Goal: Transaction & Acquisition: Purchase product/service

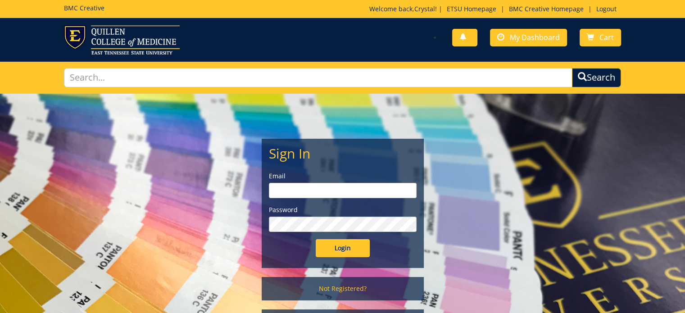
type input "gilland@etsu.edu"
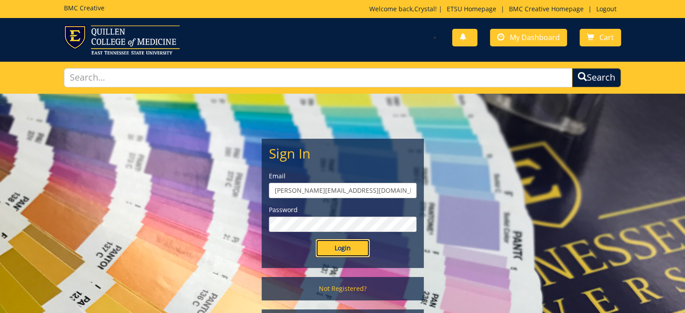
click at [336, 249] on input "Login" at bounding box center [343, 248] width 54 height 18
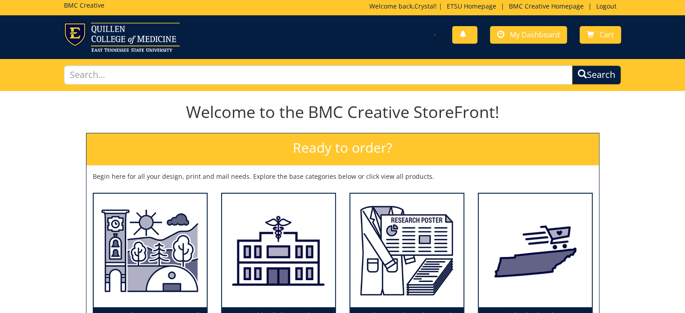
scroll to position [90, 0]
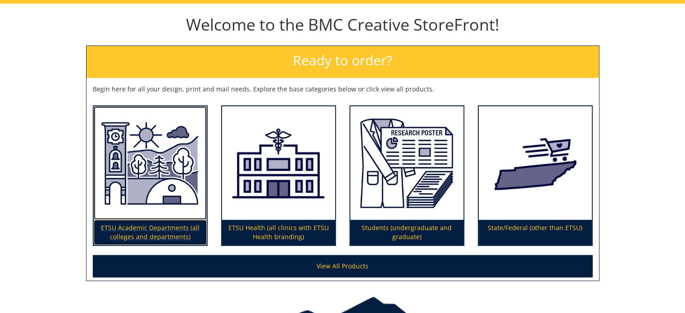
click at [131, 199] on img at bounding box center [150, 163] width 113 height 114
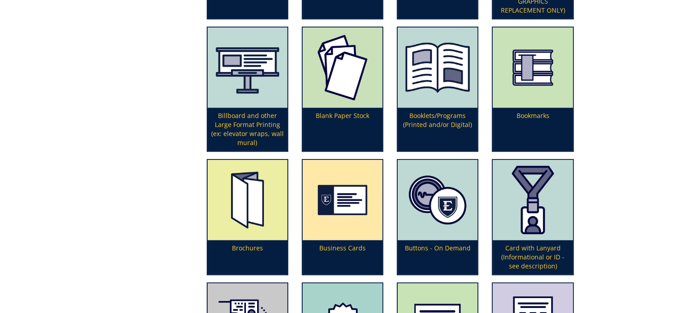
scroll to position [405, 0]
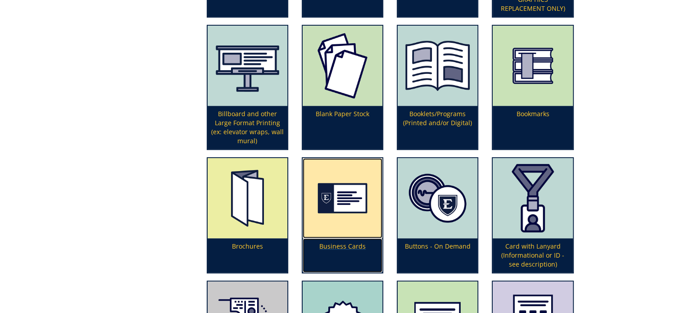
click at [357, 190] on img at bounding box center [343, 198] width 80 height 80
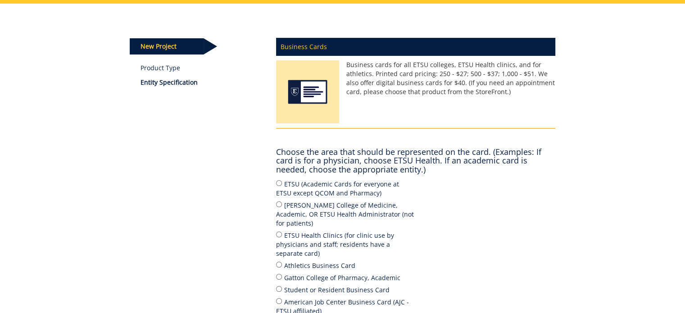
scroll to position [135, 0]
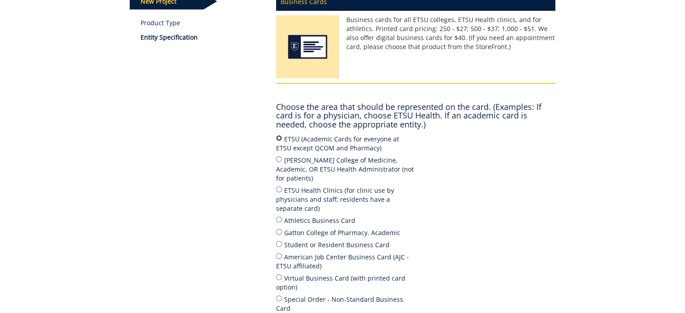
drag, startPoint x: 279, startPoint y: 135, endPoint x: 313, endPoint y: 140, distance: 35.1
click at [278, 135] on input "ETSU (Academic Cards for everyone at ETSU except QCOM and Pharmacy)" at bounding box center [279, 138] width 6 height 6
radio input "true"
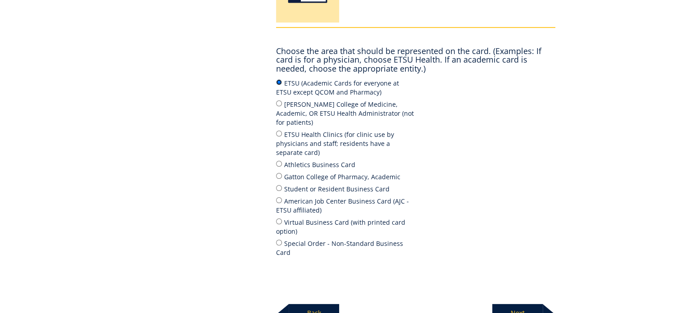
scroll to position [267, 0]
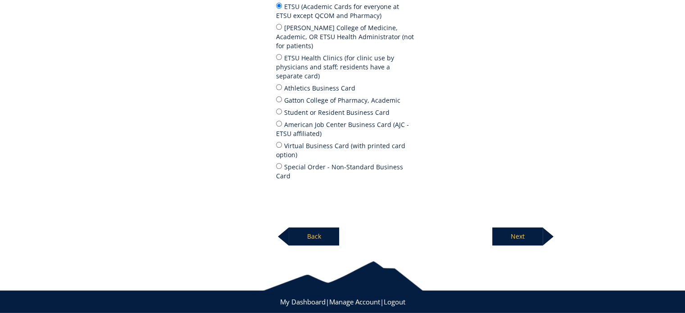
click at [515, 227] on p "Next" at bounding box center [517, 236] width 50 height 18
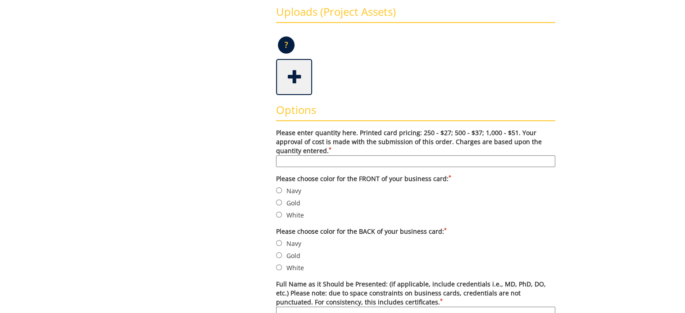
scroll to position [225, 0]
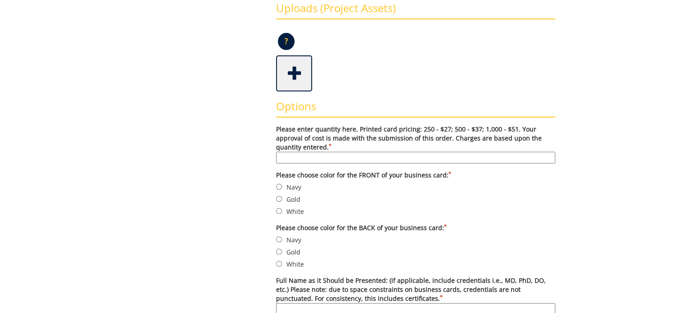
click at [321, 154] on input "Please enter quantity here. Printed card pricing: 250 - $27; 500 - $37; 1,000 -…" at bounding box center [415, 158] width 279 height 12
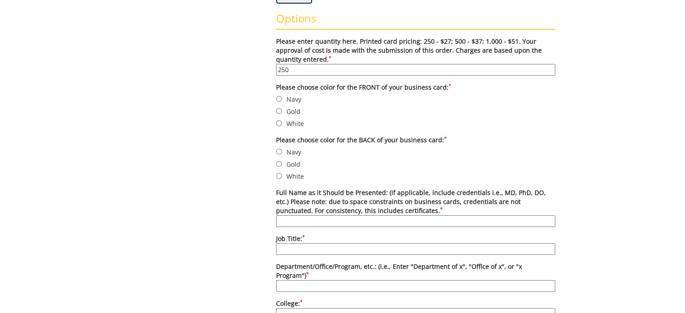
scroll to position [315, 0]
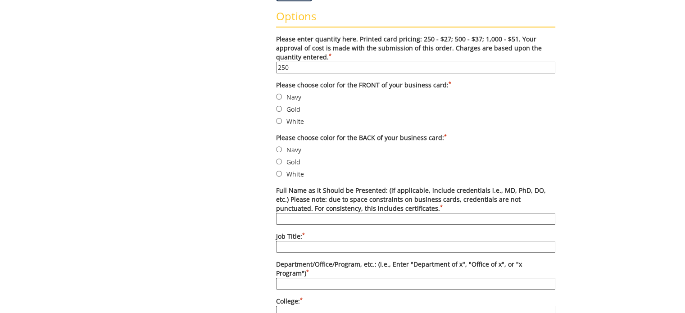
type input "250"
click at [276, 96] on input "Navy" at bounding box center [279, 97] width 6 height 6
radio input "true"
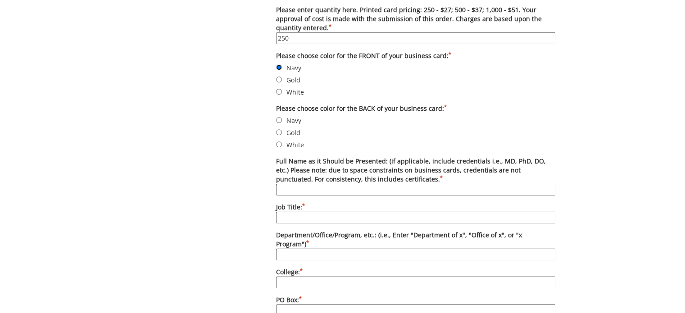
scroll to position [360, 0]
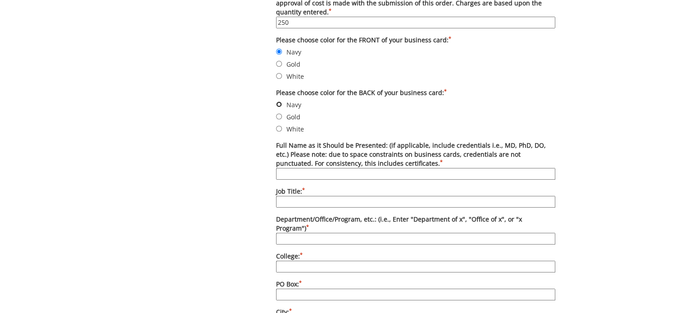
click at [279, 102] on input "Navy" at bounding box center [279, 104] width 6 height 6
radio input "true"
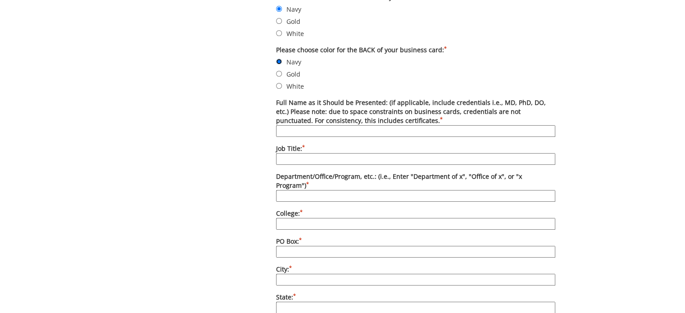
scroll to position [405, 0]
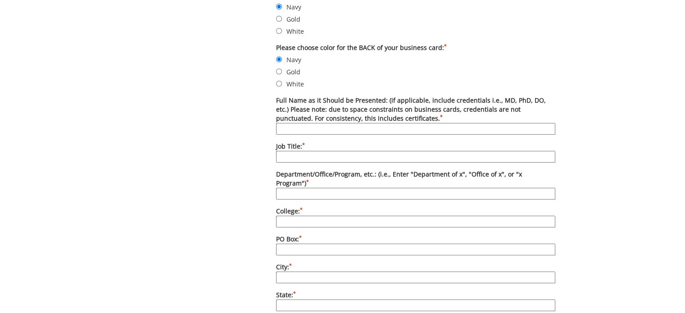
click at [298, 120] on label "Full Name as it Should be Presented: (if applicable, include credentials i.e., …" at bounding box center [415, 115] width 279 height 39
click at [298, 123] on input "Full Name as it Should be Presented: (if applicable, include credentials i.e., …" at bounding box center [415, 129] width 279 height 12
type input "[PERSON_NAME]"
click at [309, 154] on input "Job Title: *" at bounding box center [415, 157] width 279 height 12
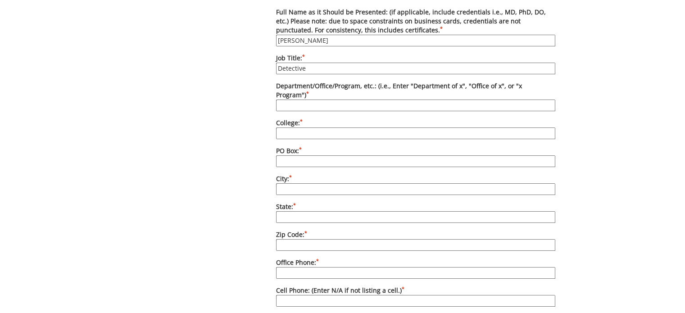
scroll to position [495, 0]
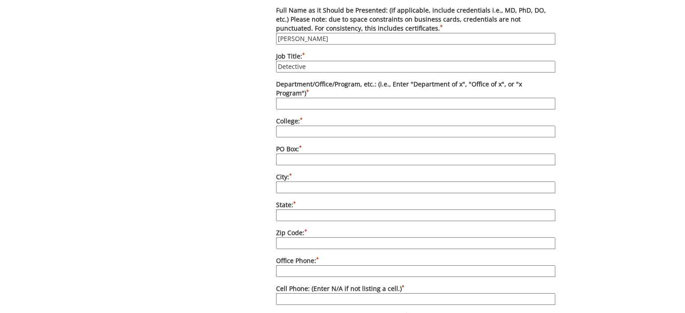
type input "Detective"
click at [296, 98] on input "Department/Office/Program, etc.: (i.e., Enter "Department of x", "Office of x",…" at bounding box center [415, 104] width 279 height 12
type input "ETSU Police"
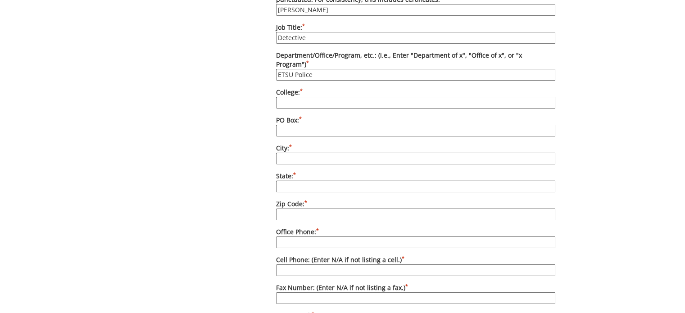
scroll to position [540, 0]
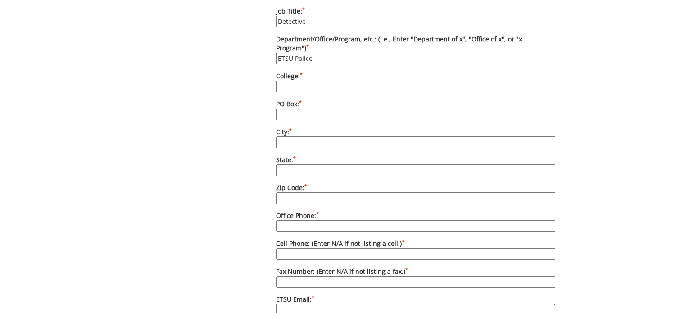
click at [308, 81] on input "College: *" at bounding box center [415, 87] width 279 height 12
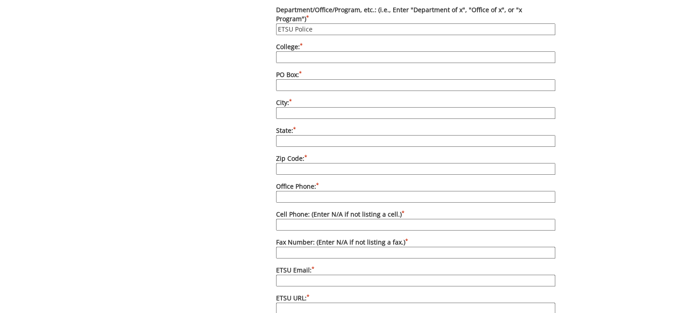
scroll to position [585, 0]
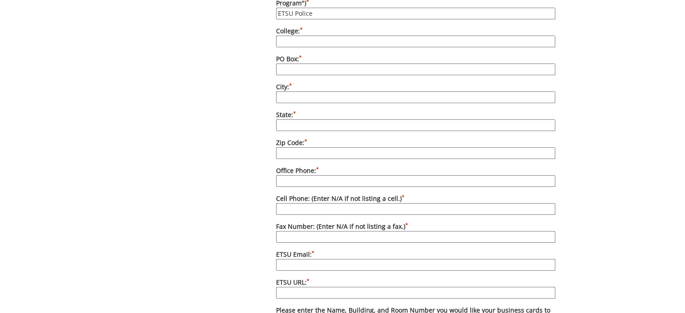
click at [303, 63] on input "PO Box: *" at bounding box center [415, 69] width 279 height 12
type input "Box 70646"
click at [294, 91] on input "City: *" at bounding box center [415, 97] width 279 height 12
type input "[GEOGRAPHIC_DATA]"
type input "TN"
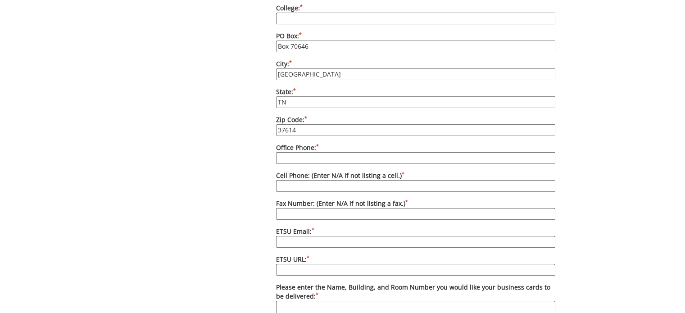
scroll to position [630, 0]
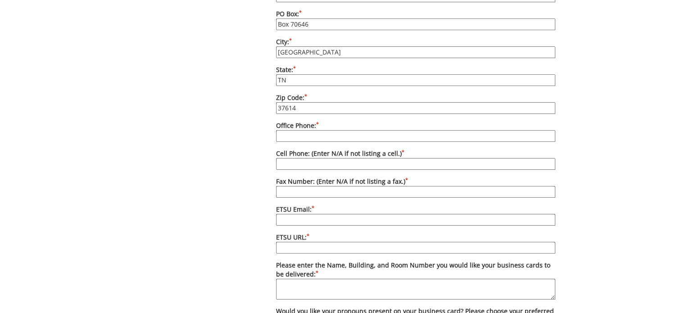
type input "37614"
click at [292, 130] on input "Office Phone: *" at bounding box center [415, 136] width 279 height 12
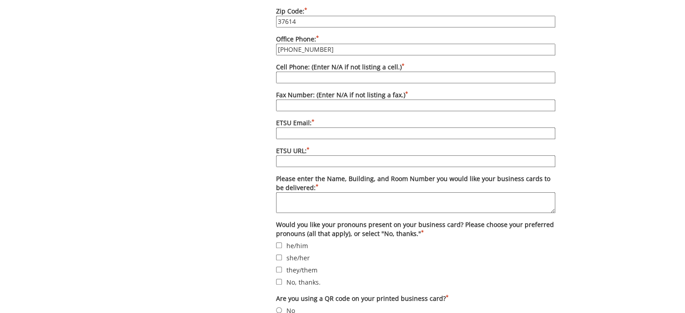
scroll to position [720, 0]
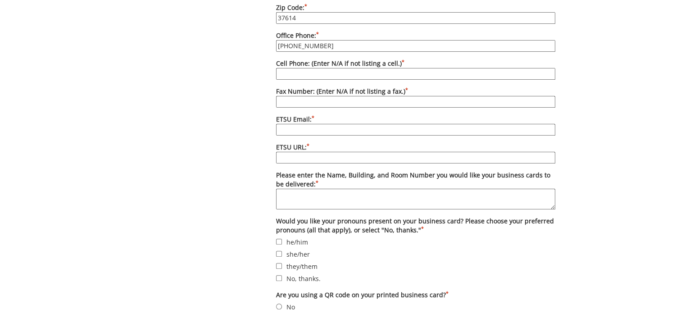
type input "[PHONE_NUMBER]"
click at [294, 96] on input "Fax Number: (Enter N/A if not listing a fax.) *" at bounding box center [415, 102] width 279 height 12
type input "[PHONE_NUMBER]"
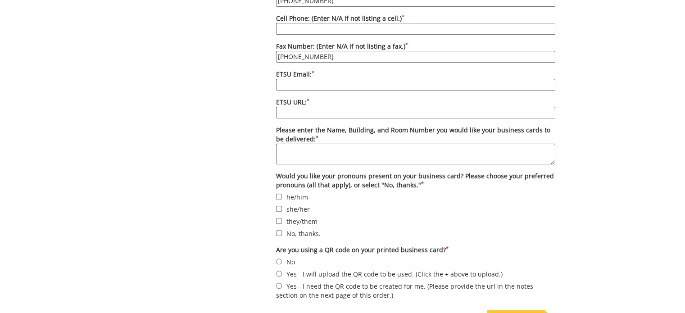
click at [298, 79] on input "ETSU Email: *" at bounding box center [415, 85] width 279 height 12
type input "[PERSON_NAME][EMAIL_ADDRESS][DOMAIN_NAME]"
click at [289, 107] on input "ETSU URL: *" at bounding box center [415, 113] width 279 height 12
type input "[DOMAIN_NAME][URL]"
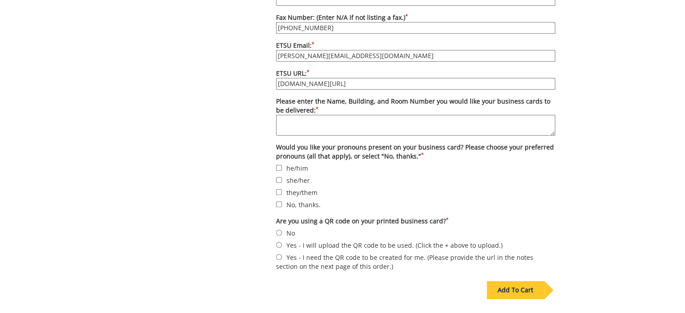
scroll to position [810, 0]
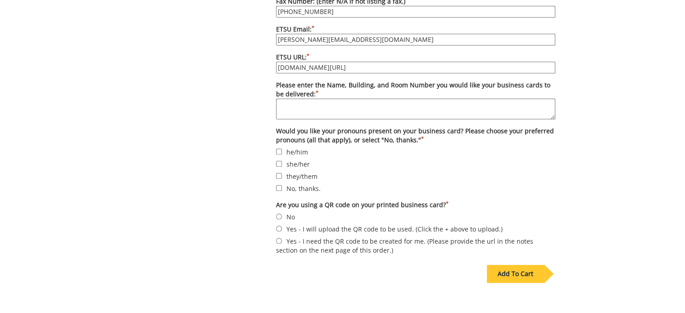
click at [307, 99] on textarea "Please enter the Name, Building, and Room Number you would like your business c…" at bounding box center [415, 109] width 279 height 21
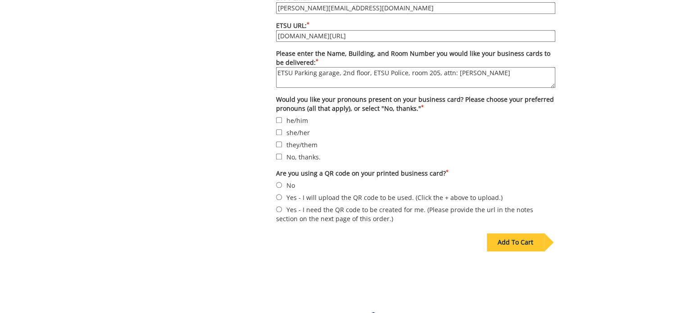
scroll to position [855, 0]
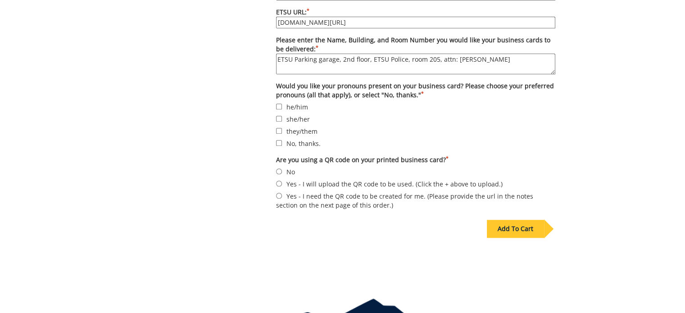
type textarea "ETSU Parking garage, 2nd floor, ETSU Police, room 205, attn: [PERSON_NAME]"
click at [278, 140] on input "No, thanks." at bounding box center [279, 143] width 6 height 6
checkbox input "true"
click at [279, 168] on input "No" at bounding box center [279, 171] width 6 height 6
radio input "true"
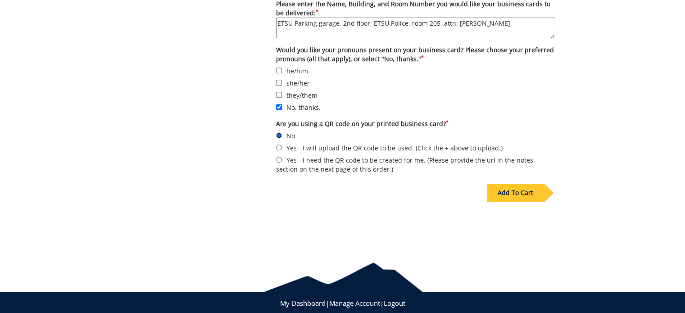
scroll to position [896, 0]
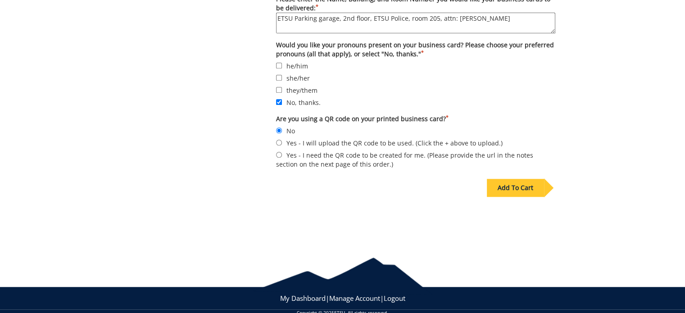
click at [507, 179] on div "Add To Cart" at bounding box center [515, 188] width 57 height 18
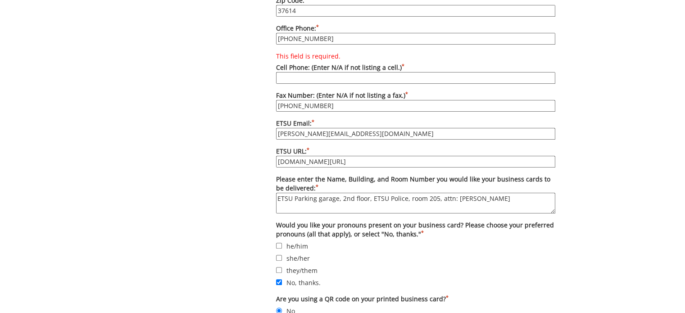
scroll to position [682, 0]
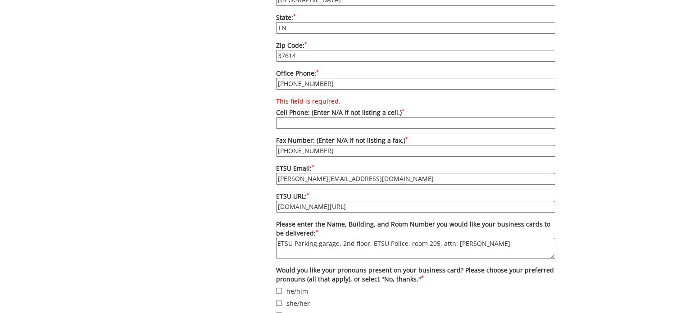
click at [312, 117] on input "This field is required. Cell Phone: (Enter N/A if not listing a cell.) *" at bounding box center [415, 123] width 279 height 12
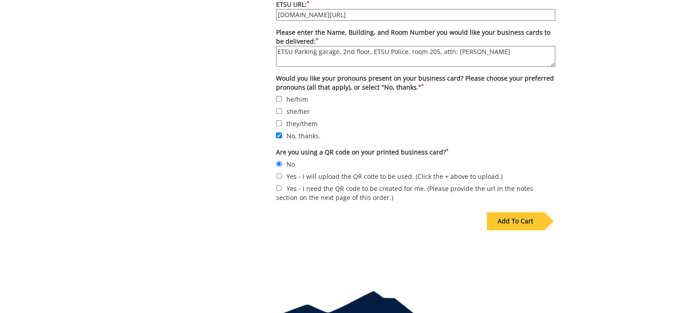
scroll to position [896, 0]
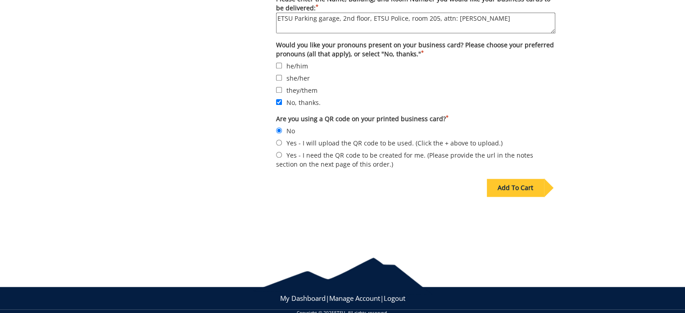
type input "N/A"
click at [527, 179] on div "Add To Cart" at bounding box center [515, 188] width 57 height 18
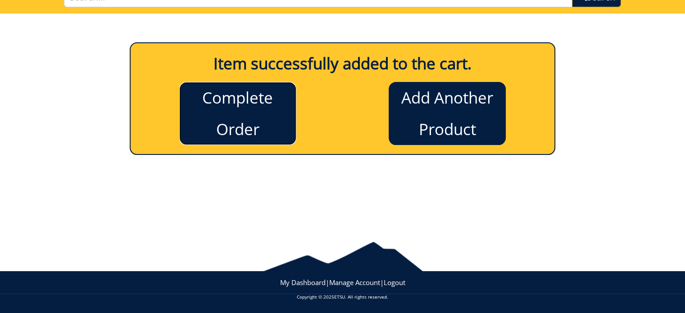
click at [268, 126] on link "Complete Order" at bounding box center [237, 113] width 117 height 63
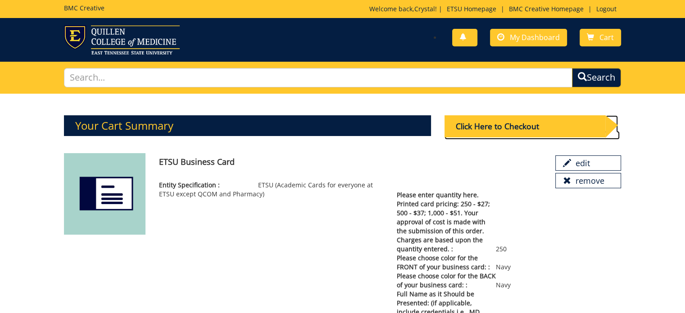
click at [519, 124] on div "Click Here to Checkout" at bounding box center [524, 126] width 161 height 22
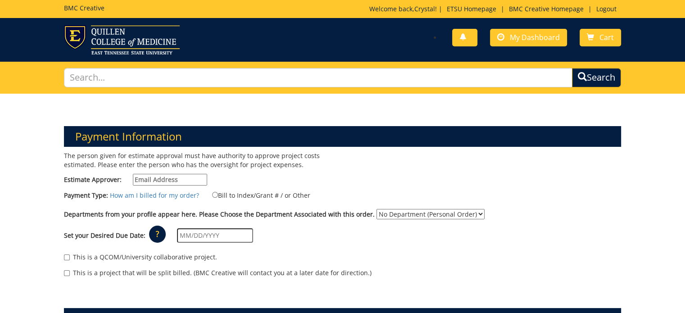
click at [156, 178] on input "Estimate Approver:" at bounding box center [170, 180] width 74 height 12
type input "gilland@etsu.edu"
type input "1043 Jack Vest Dr"
type input "Box 70646"
type input "[GEOGRAPHIC_DATA]"
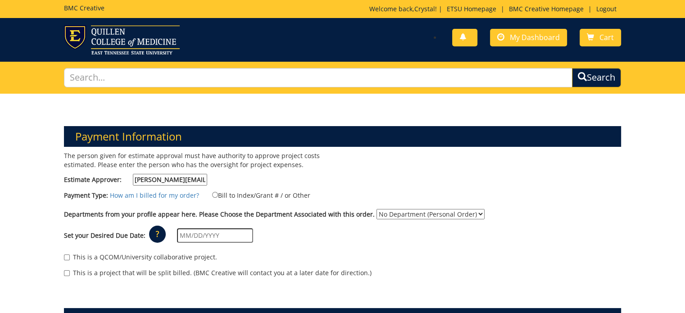
type input "37614"
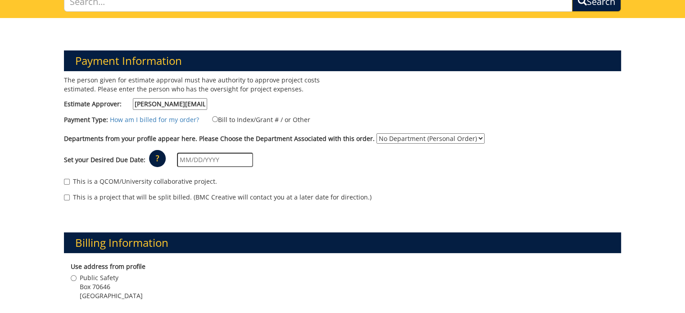
scroll to position [90, 0]
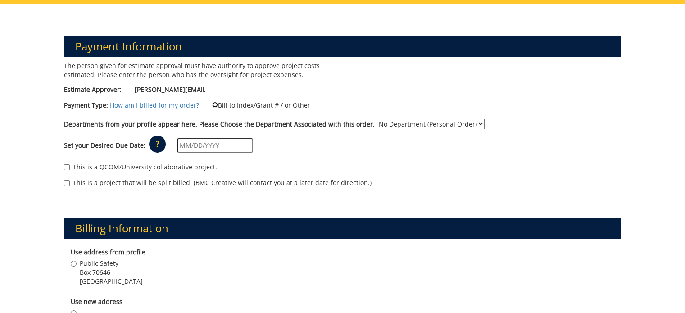
click at [212, 106] on input "Bill to Index/Grant # / or Other" at bounding box center [215, 105] width 6 height 6
radio input "true"
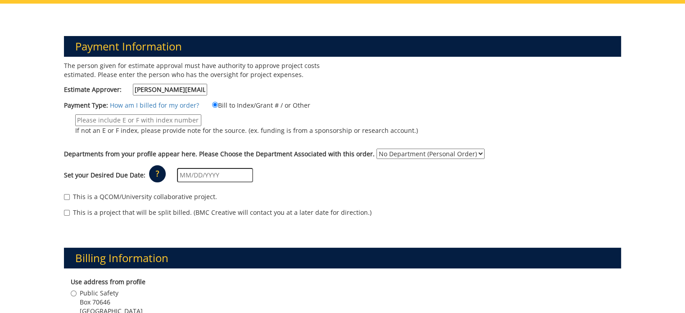
paste input "10-22400-100000-100-{INSERT ACCOUNT}-500-999-999-999"
click at [92, 119] on input "10-22400-100000-100-{INSERT ACCOUNT}-500-999-999-999" at bounding box center [138, 120] width 126 height 12
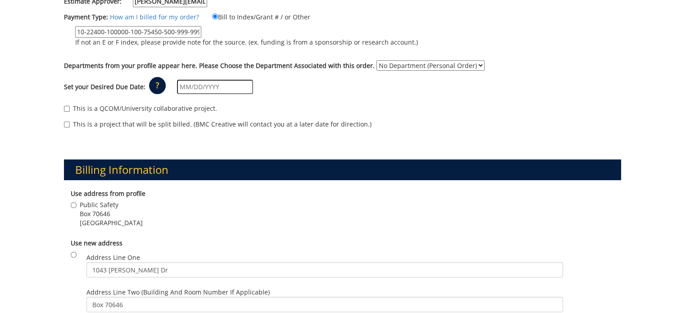
scroll to position [180, 0]
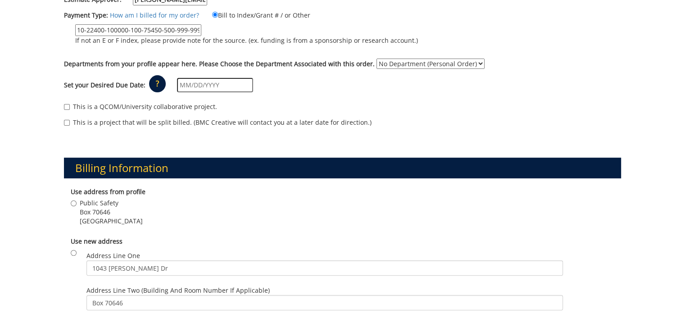
type input "10-22400-100000-100-75450-500-999-999-999"
click at [387, 61] on select "No Department (Personal Order) Public Safety" at bounding box center [430, 64] width 108 height 10
select select "156"
click at [376, 59] on select "No Department (Personal Order) Public Safety" at bounding box center [430, 64] width 108 height 10
click at [183, 80] on input "text" at bounding box center [215, 85] width 76 height 14
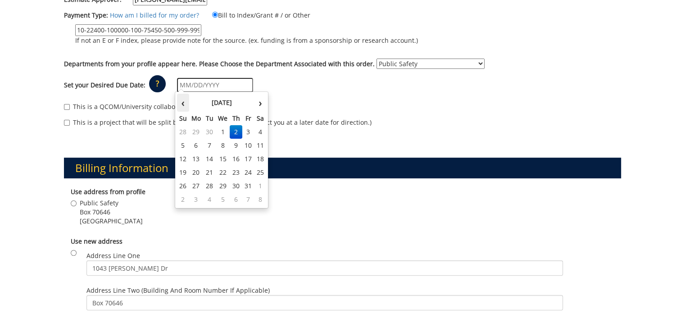
click at [183, 104] on th "‹" at bounding box center [183, 103] width 12 height 18
type input "[DATE]"
click at [257, 101] on th "›" at bounding box center [260, 103] width 12 height 18
click at [235, 131] on td "2" at bounding box center [236, 132] width 13 height 14
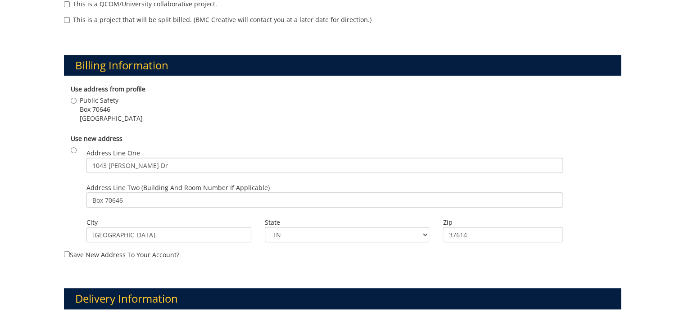
scroll to position [315, 0]
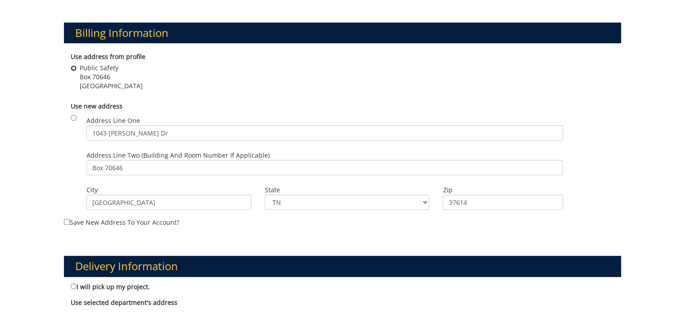
click at [72, 67] on input "Public Safety Box 70646 Johnson City , TN 37614" at bounding box center [74, 68] width 6 height 6
radio input "true"
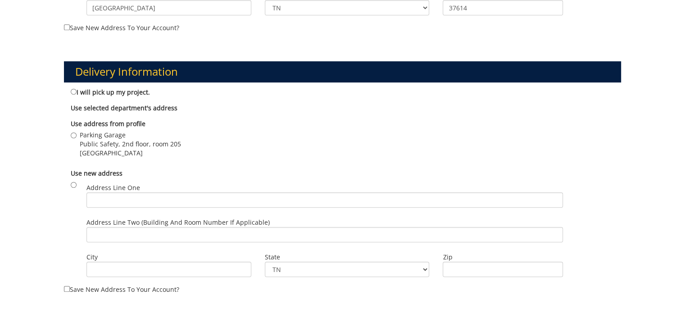
scroll to position [540, 0]
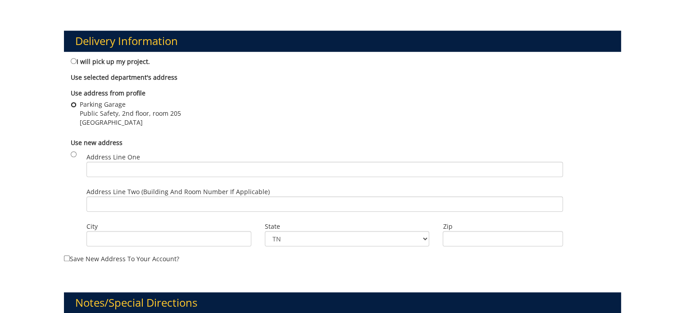
click at [74, 102] on input "Parking Garage Public Safety, 2nd floor, room 205 Johnson City , TN 37614" at bounding box center [74, 105] width 6 height 6
radio input "true"
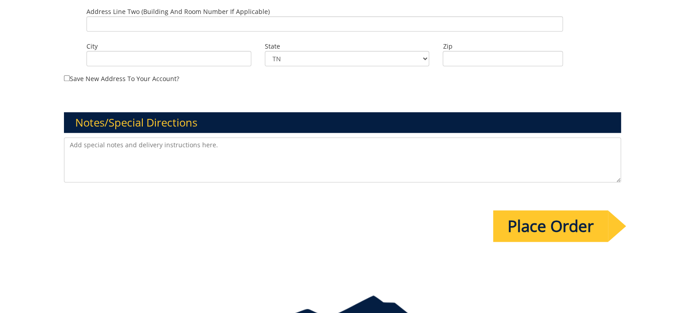
scroll to position [772, 0]
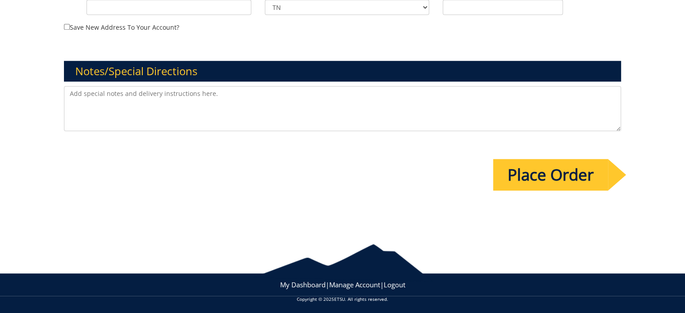
click at [524, 172] on input "Place Order" at bounding box center [550, 175] width 115 height 32
